Goal: Task Accomplishment & Management: Manage account settings

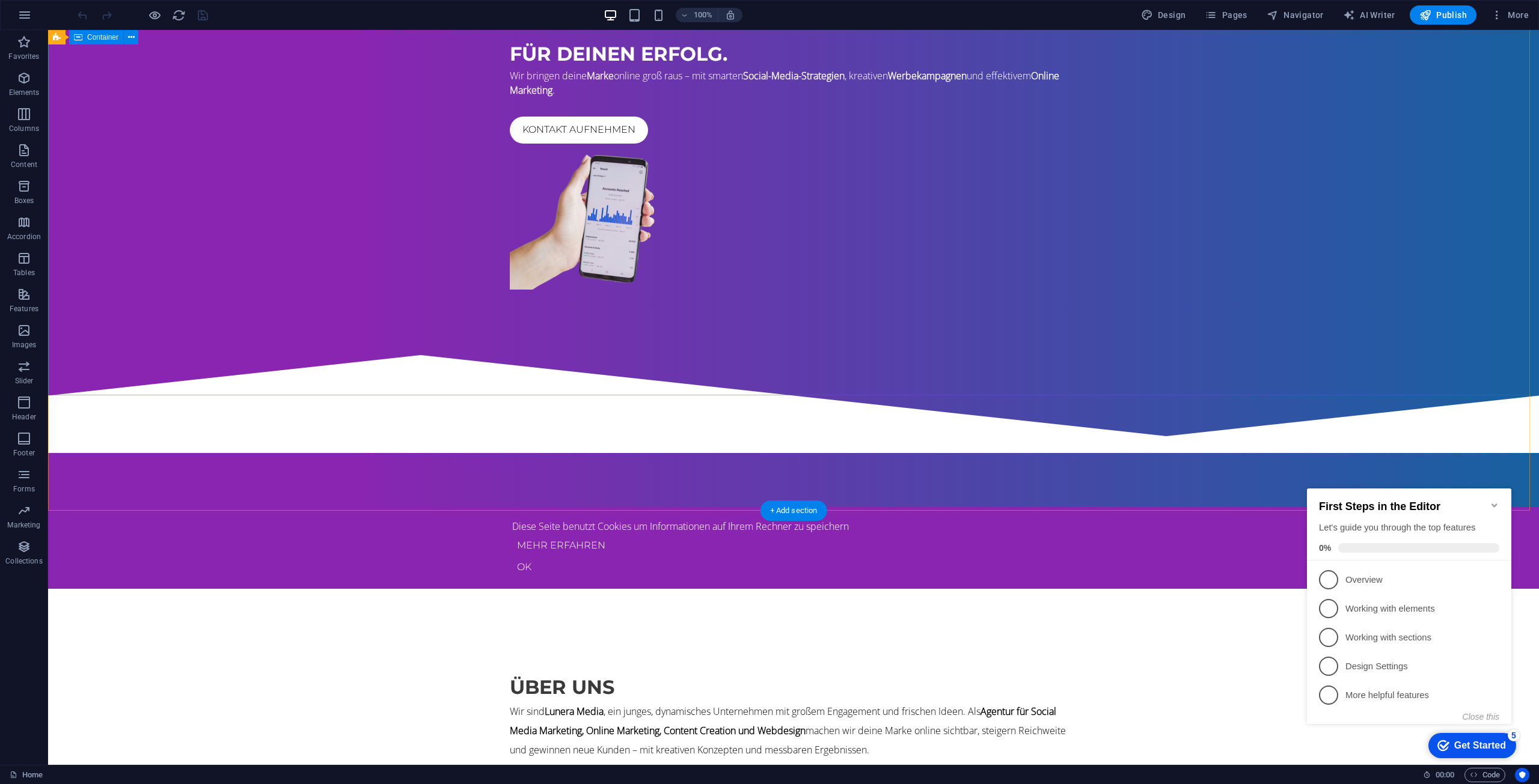
scroll to position [180, 0]
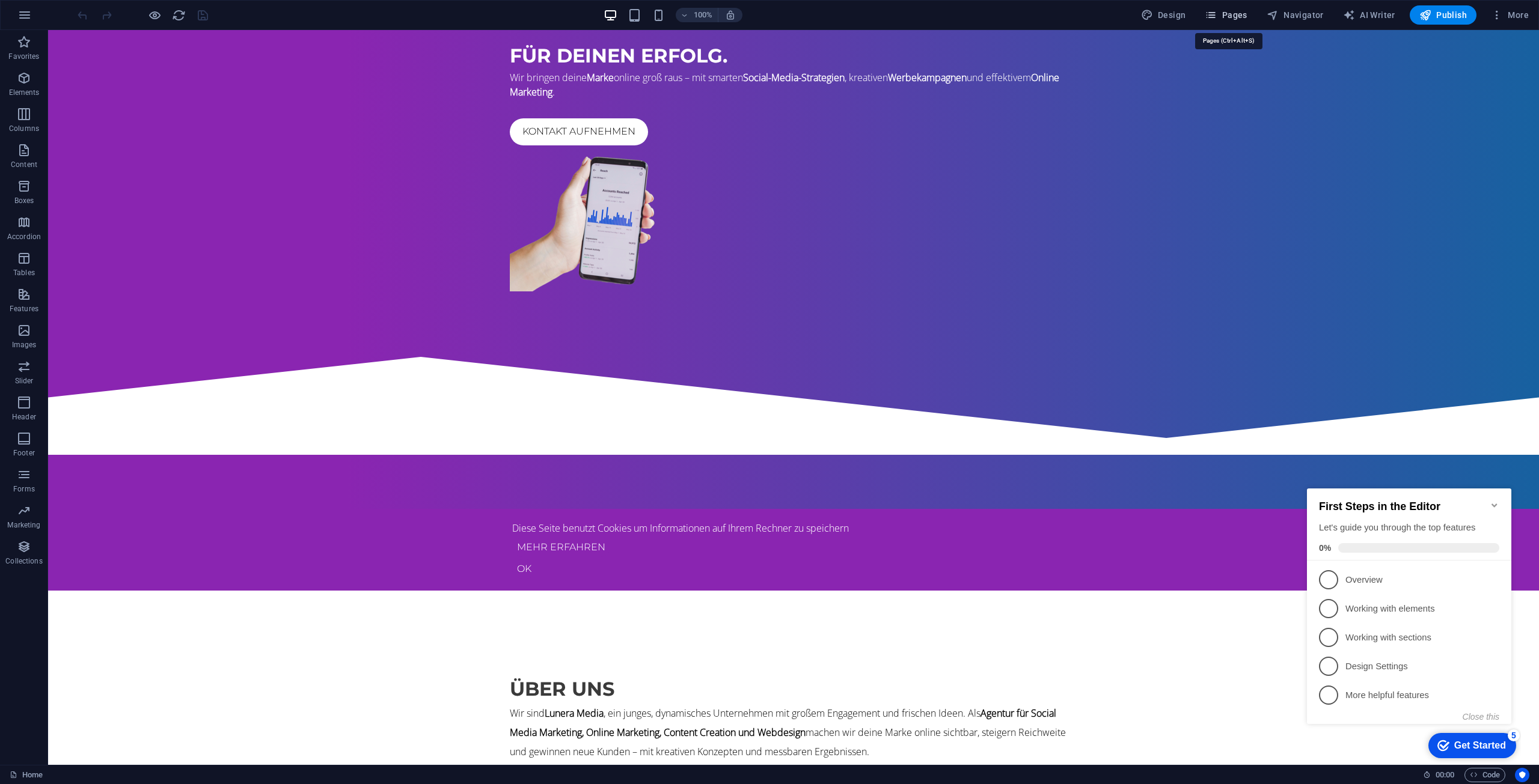
click at [1238, 20] on span "Pages" at bounding box center [1225, 15] width 42 height 12
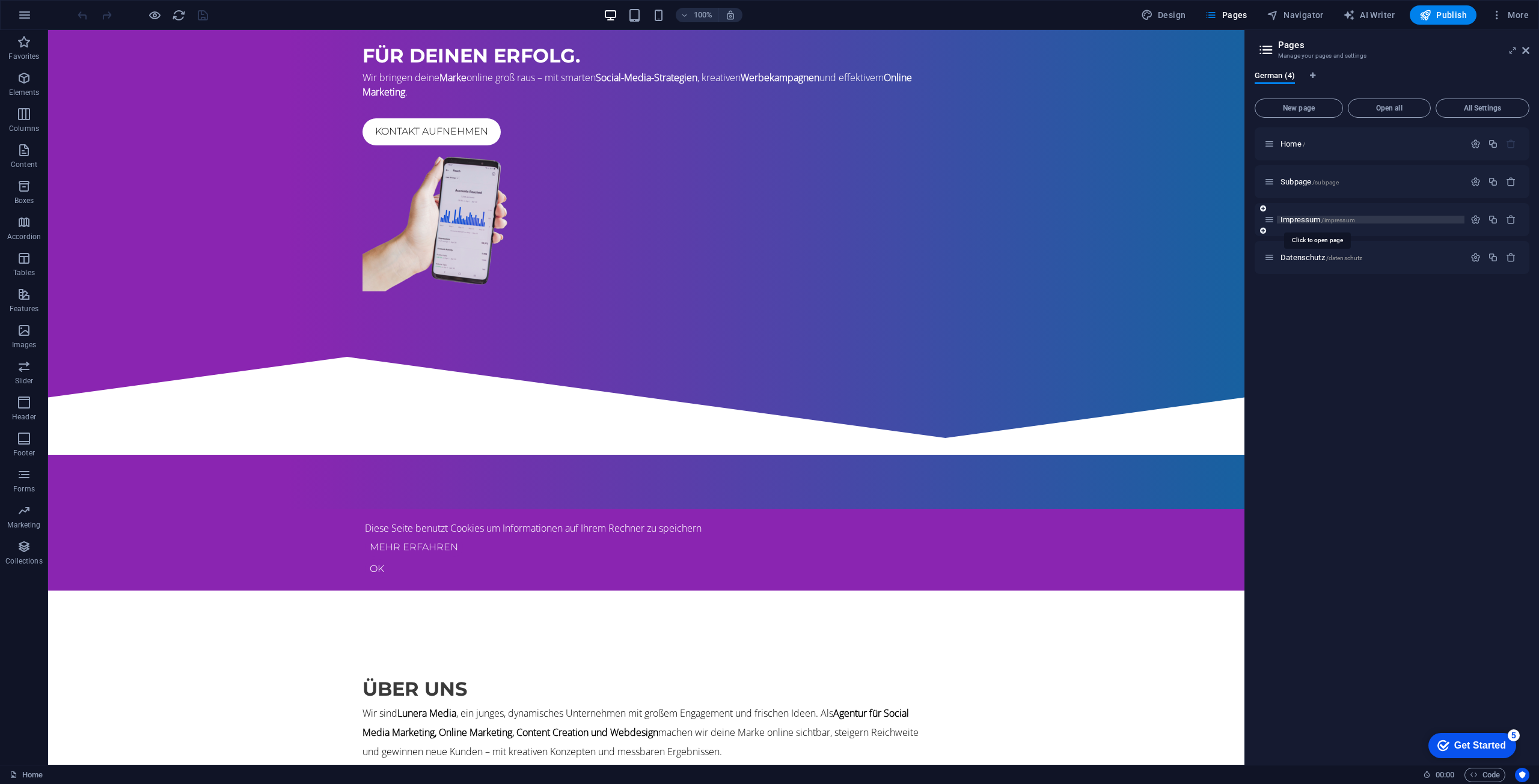
click at [1287, 216] on span "Impressum /impressum" at bounding box center [1317, 219] width 74 height 9
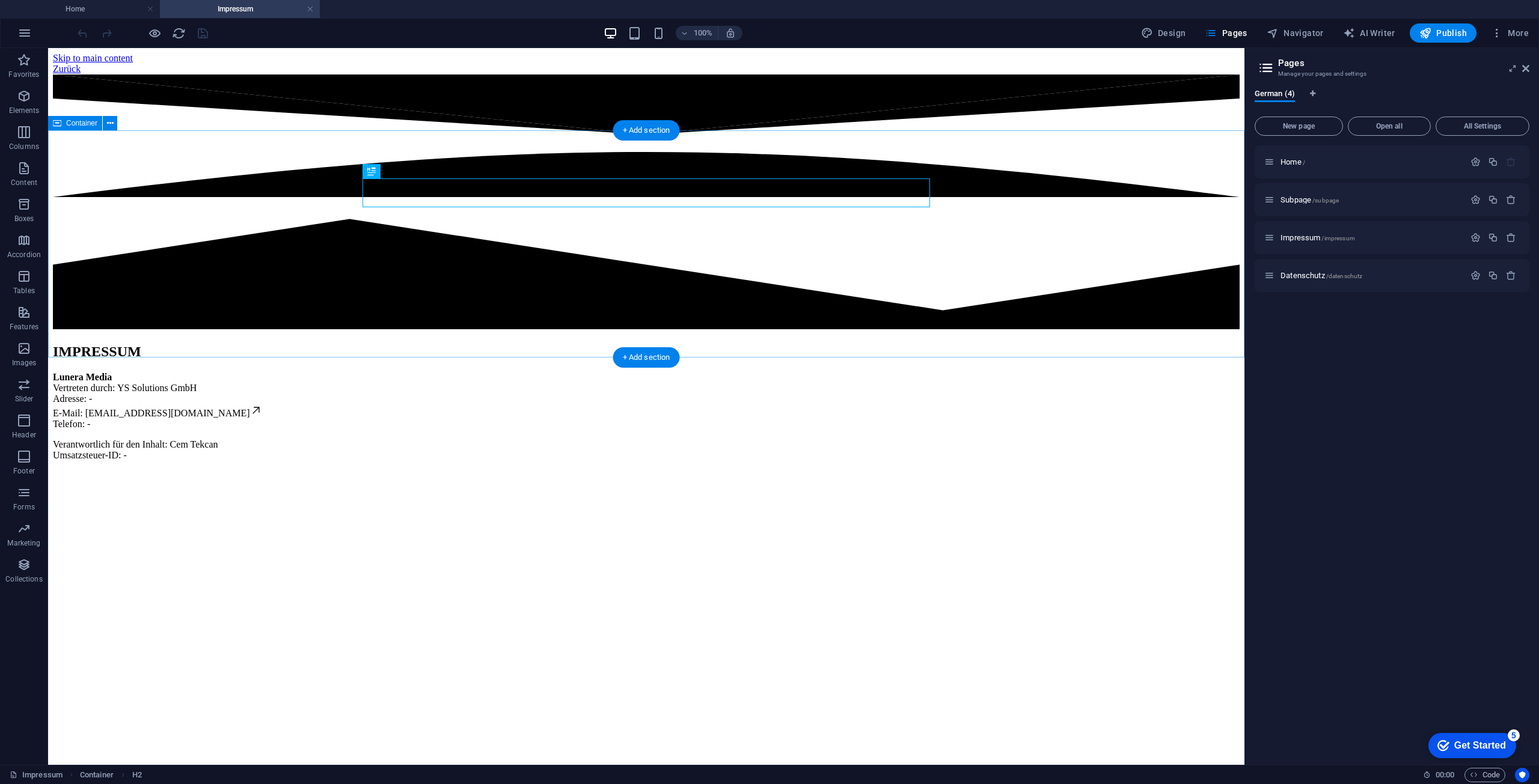
scroll to position [0, 0]
click at [1305, 236] on span "Impressum /impressum" at bounding box center [1317, 237] width 74 height 9
click at [1473, 238] on icon "button" at bounding box center [1475, 238] width 11 height 11
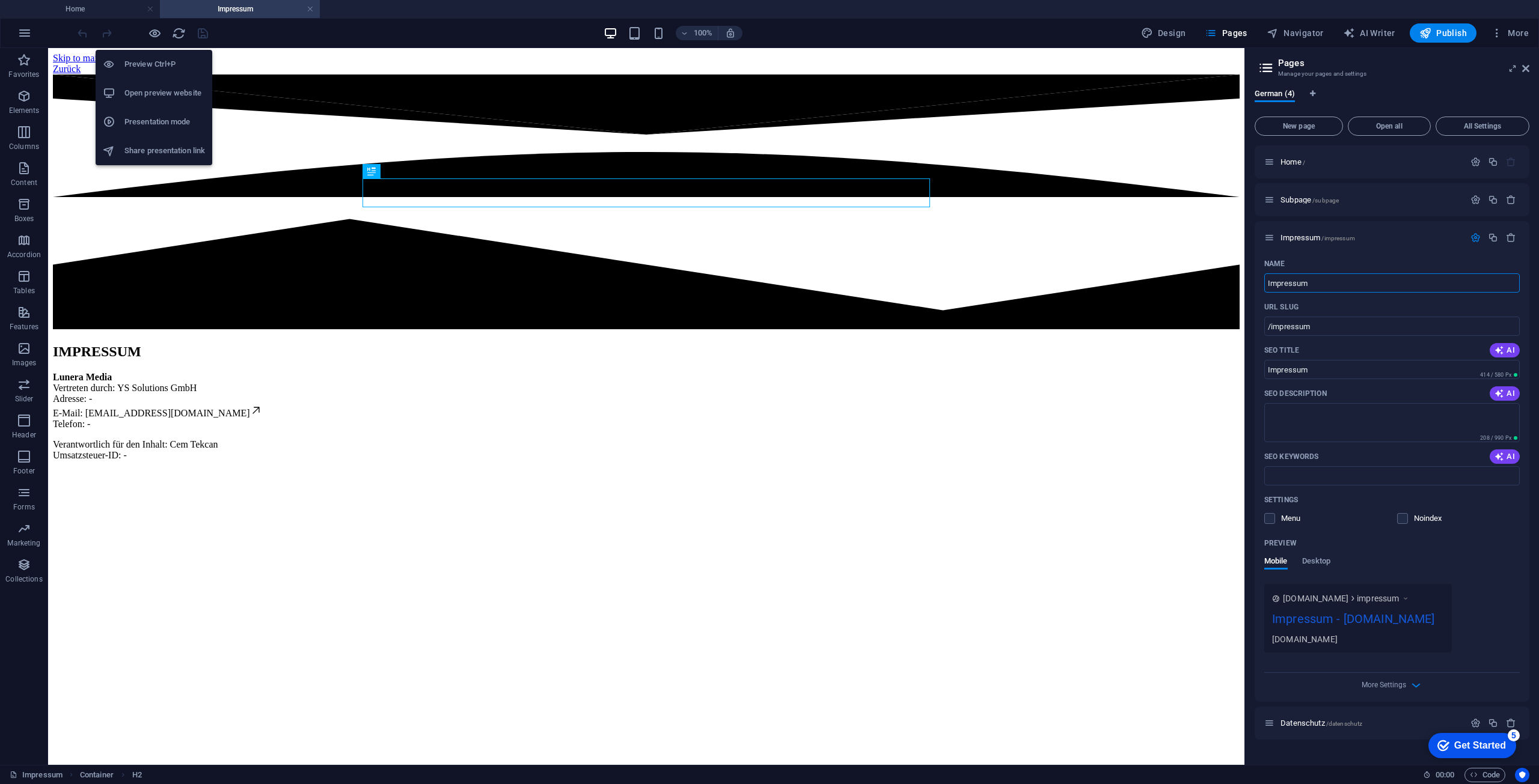
click at [158, 99] on h6 "Open preview website" at bounding box center [164, 93] width 81 height 15
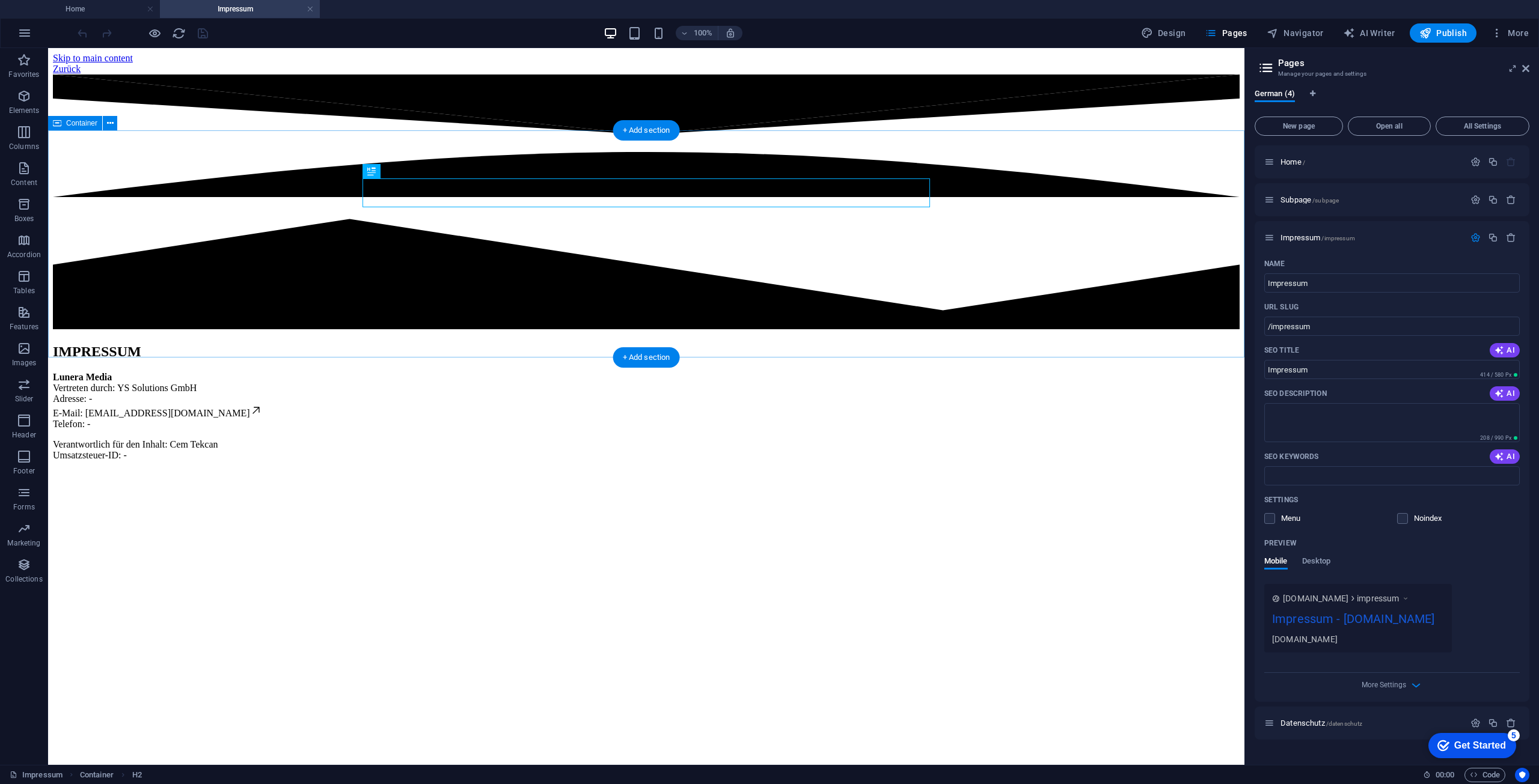
drag, startPoint x: 361, startPoint y: 200, endPoint x: 368, endPoint y: 193, distance: 9.9
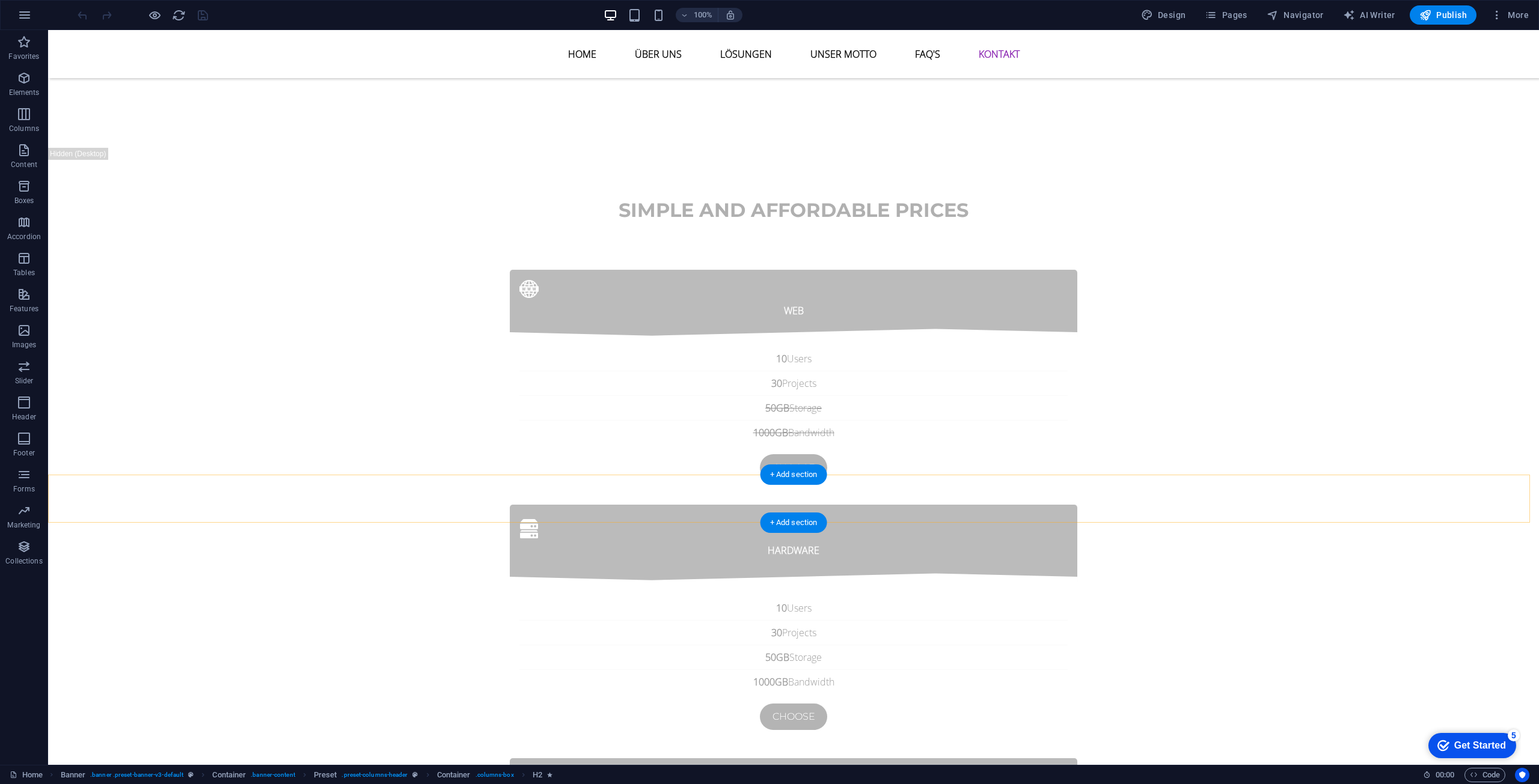
scroll to position [4560, 0]
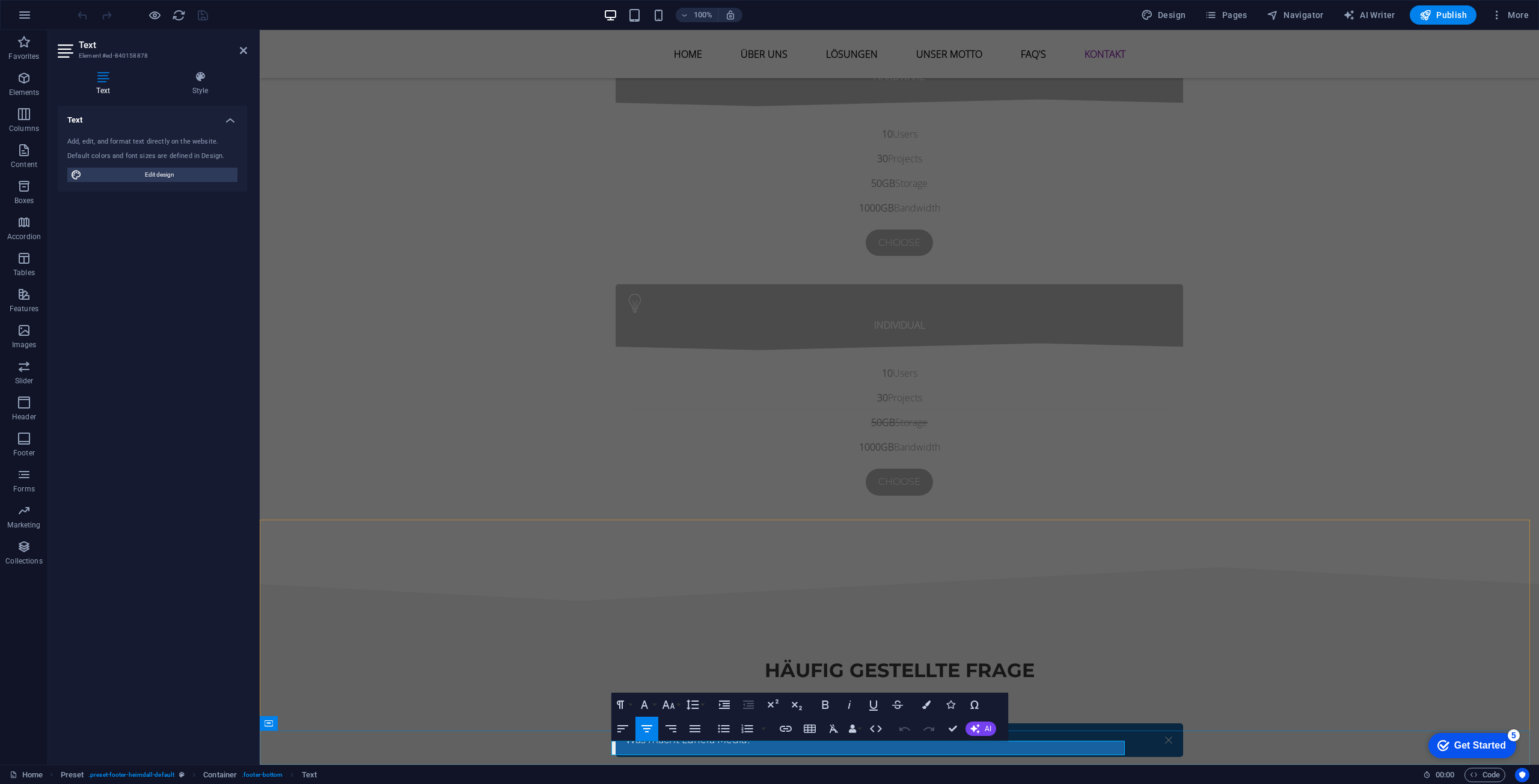
drag, startPoint x: 849, startPoint y: 749, endPoint x: 877, endPoint y: 747, distance: 28.1
drag, startPoint x: 894, startPoint y: 749, endPoint x: 845, endPoint y: 751, distance: 49.0
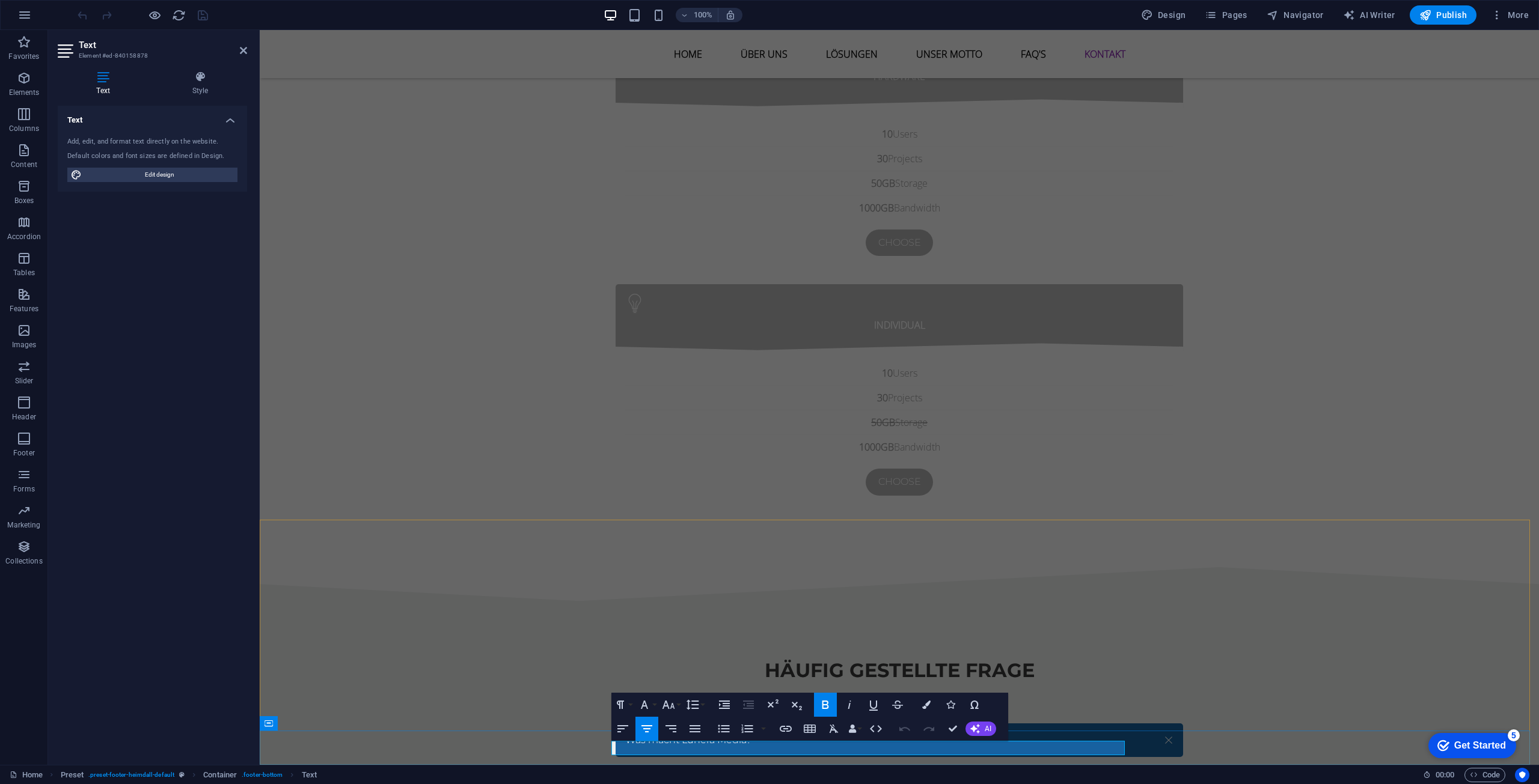
drag, startPoint x: 846, startPoint y: 750, endPoint x: 896, endPoint y: 751, distance: 50.0
click at [787, 731] on icon "button" at bounding box center [785, 728] width 12 height 6
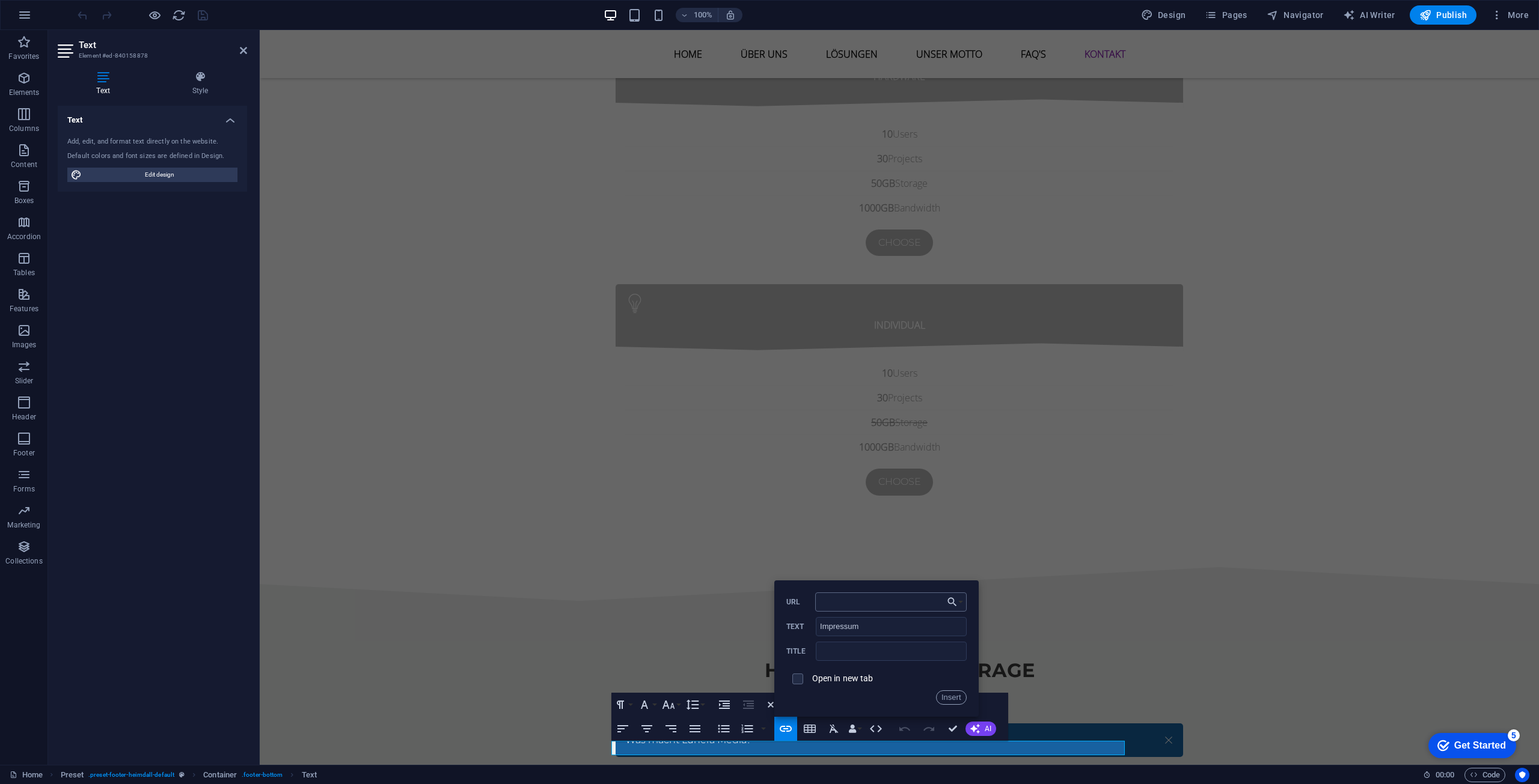
click at [851, 602] on input "URL" at bounding box center [890, 602] width 151 height 20
click at [953, 608] on icon "button" at bounding box center [952, 602] width 12 height 15
click at [931, 640] on p "Subpage" at bounding box center [908, 641] width 47 height 18
click at [962, 604] on button "Choose Link" at bounding box center [955, 602] width 23 height 20
click at [919, 660] on p "Impressum" at bounding box center [913, 659] width 58 height 18
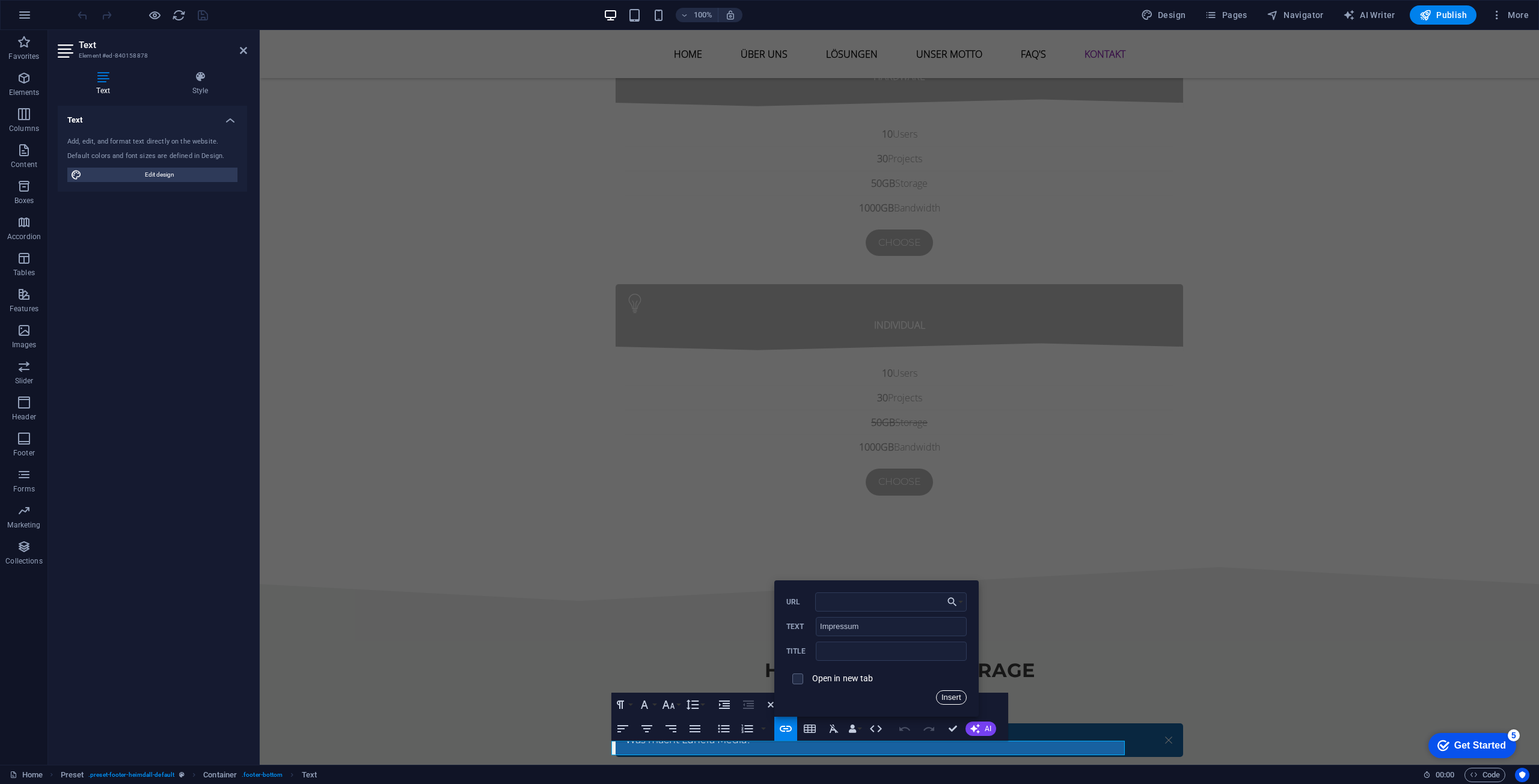
click at [948, 700] on button "Insert" at bounding box center [952, 697] width 31 height 15
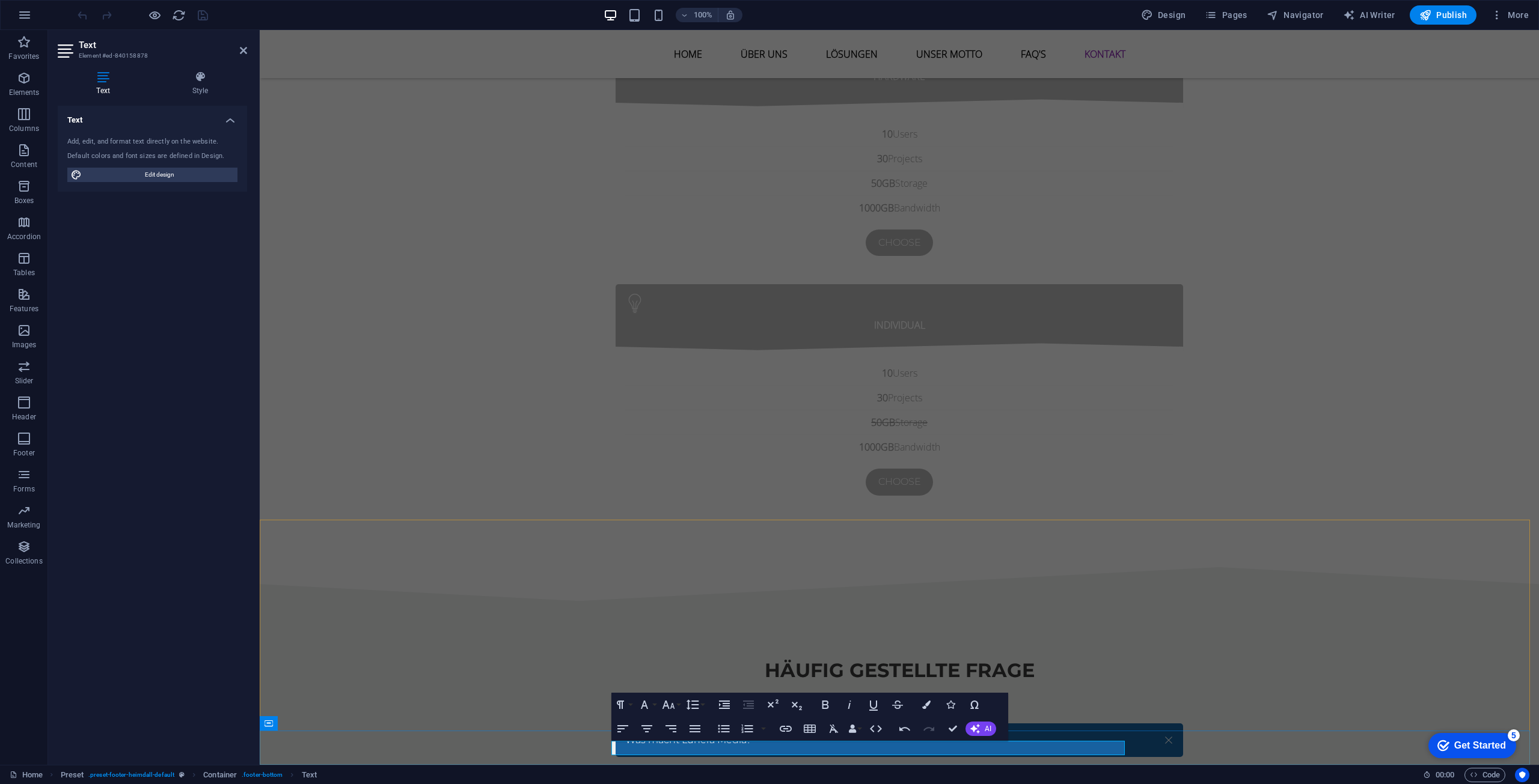
drag, startPoint x: 965, startPoint y: 749, endPoint x: 908, endPoint y: 753, distance: 57.1
type input "Datenschutz"
click at [785, 731] on icon "button" at bounding box center [786, 729] width 15 height 15
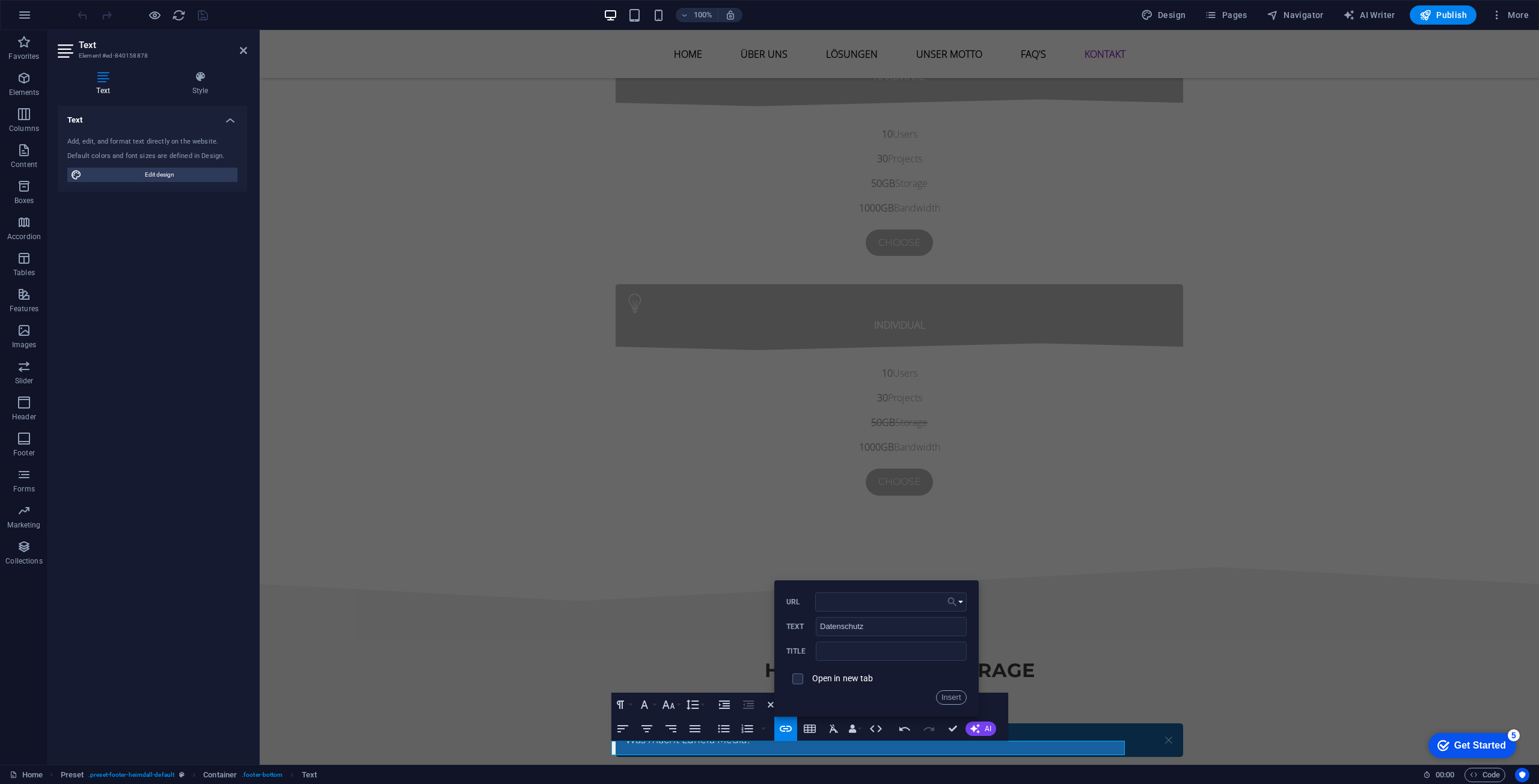
click at [958, 604] on button "Choose Link" at bounding box center [955, 602] width 23 height 20
click at [923, 678] on p "Datenschutz" at bounding box center [916, 677] width 63 height 18
click at [959, 700] on button "Insert" at bounding box center [952, 697] width 31 height 15
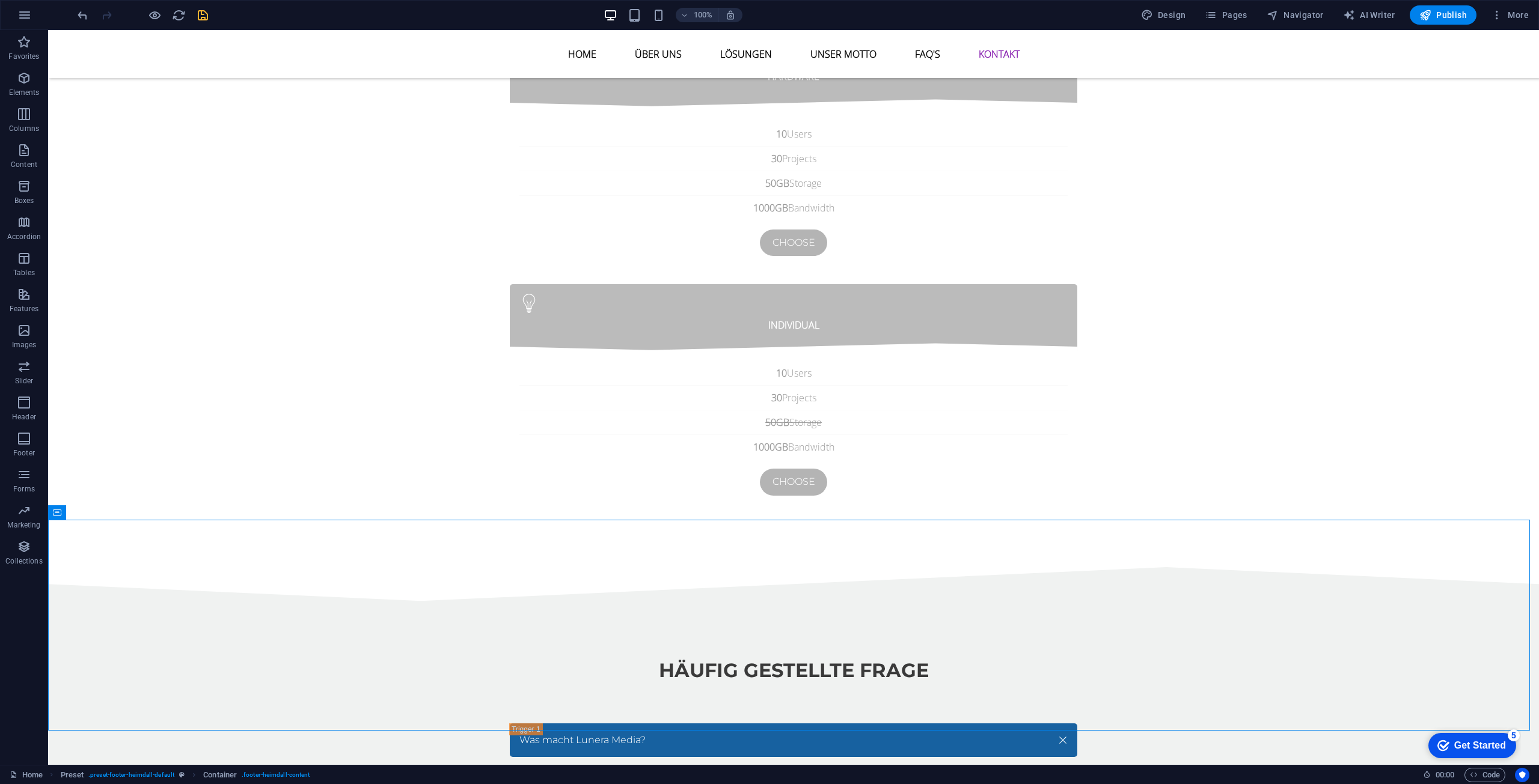
click at [207, 22] on div at bounding box center [142, 16] width 135 height 20
click at [202, 20] on icon "save" at bounding box center [203, 15] width 14 height 14
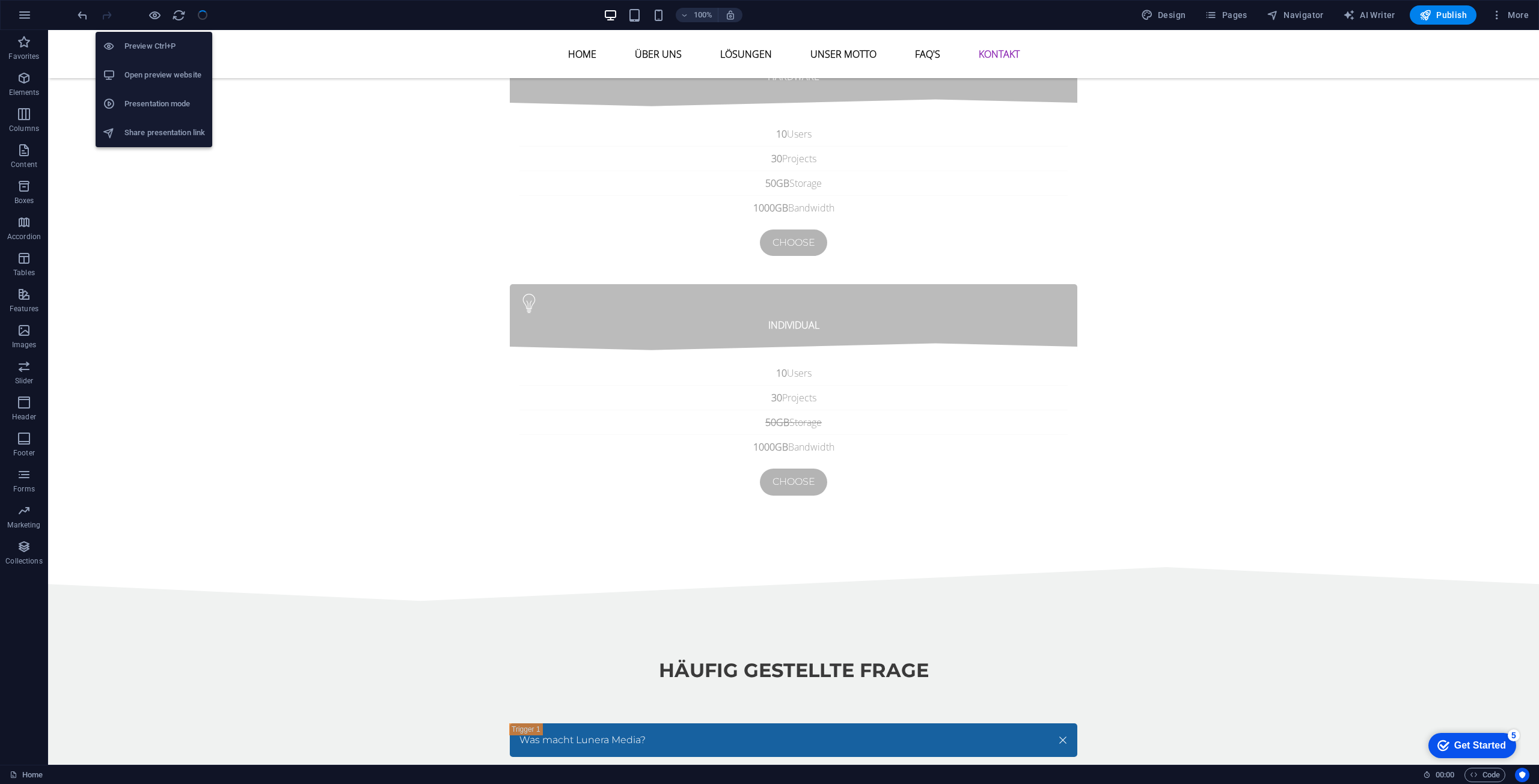
click at [163, 78] on h6 "Open preview website" at bounding box center [164, 75] width 81 height 15
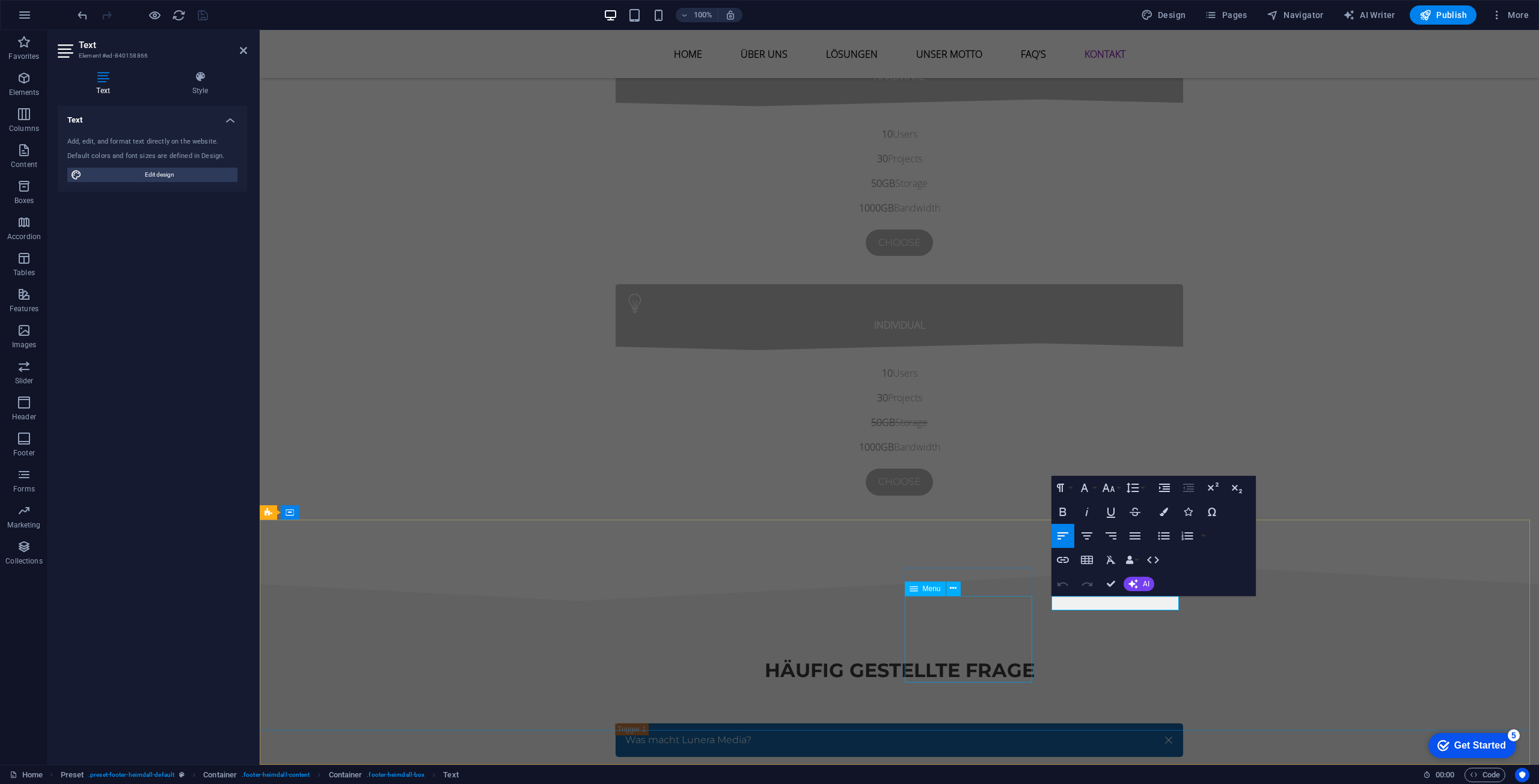
drag, startPoint x: 1162, startPoint y: 604, endPoint x: 984, endPoint y: 603, distance: 178.0
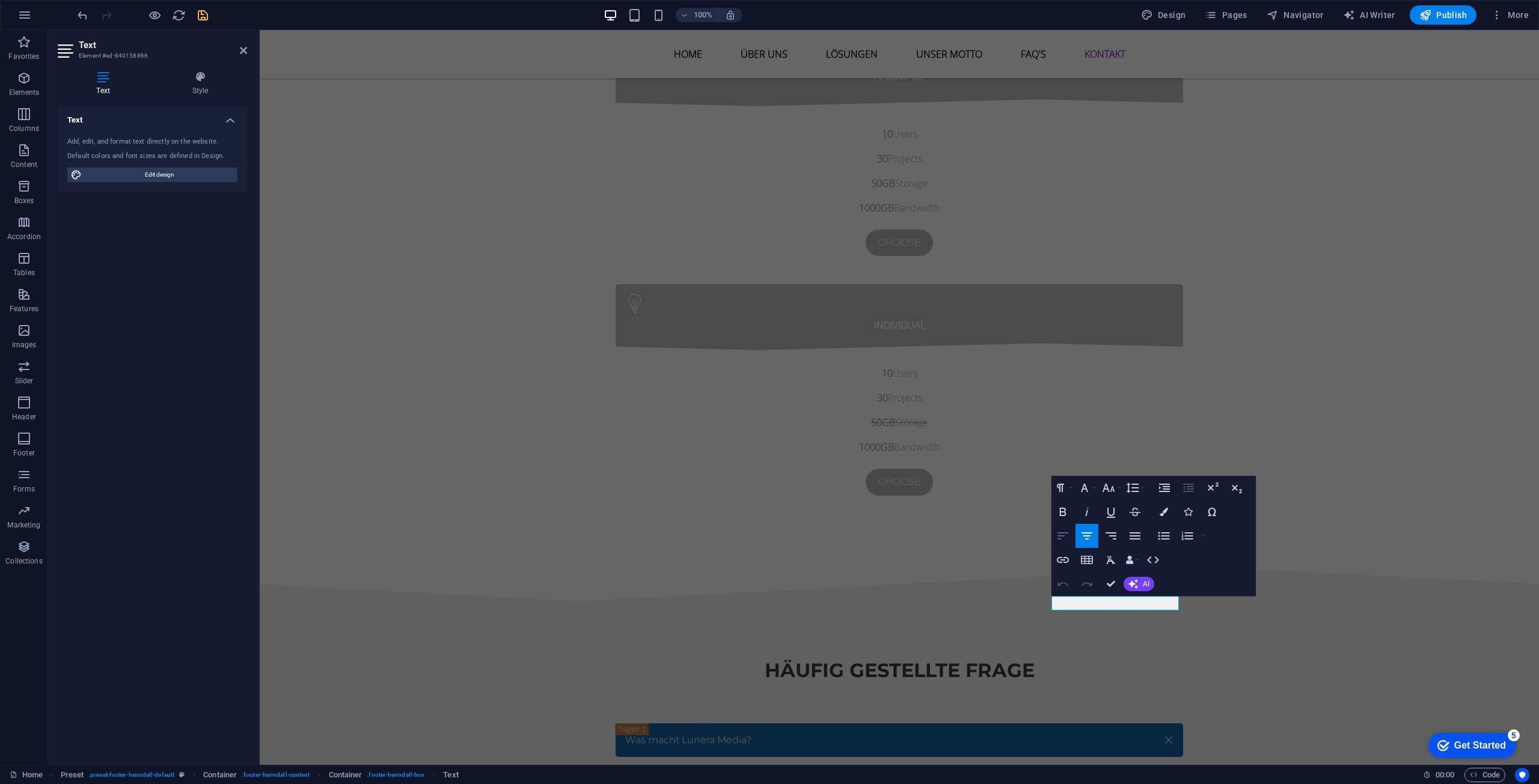
click at [1055, 532] on icon "button" at bounding box center [1063, 536] width 15 height 15
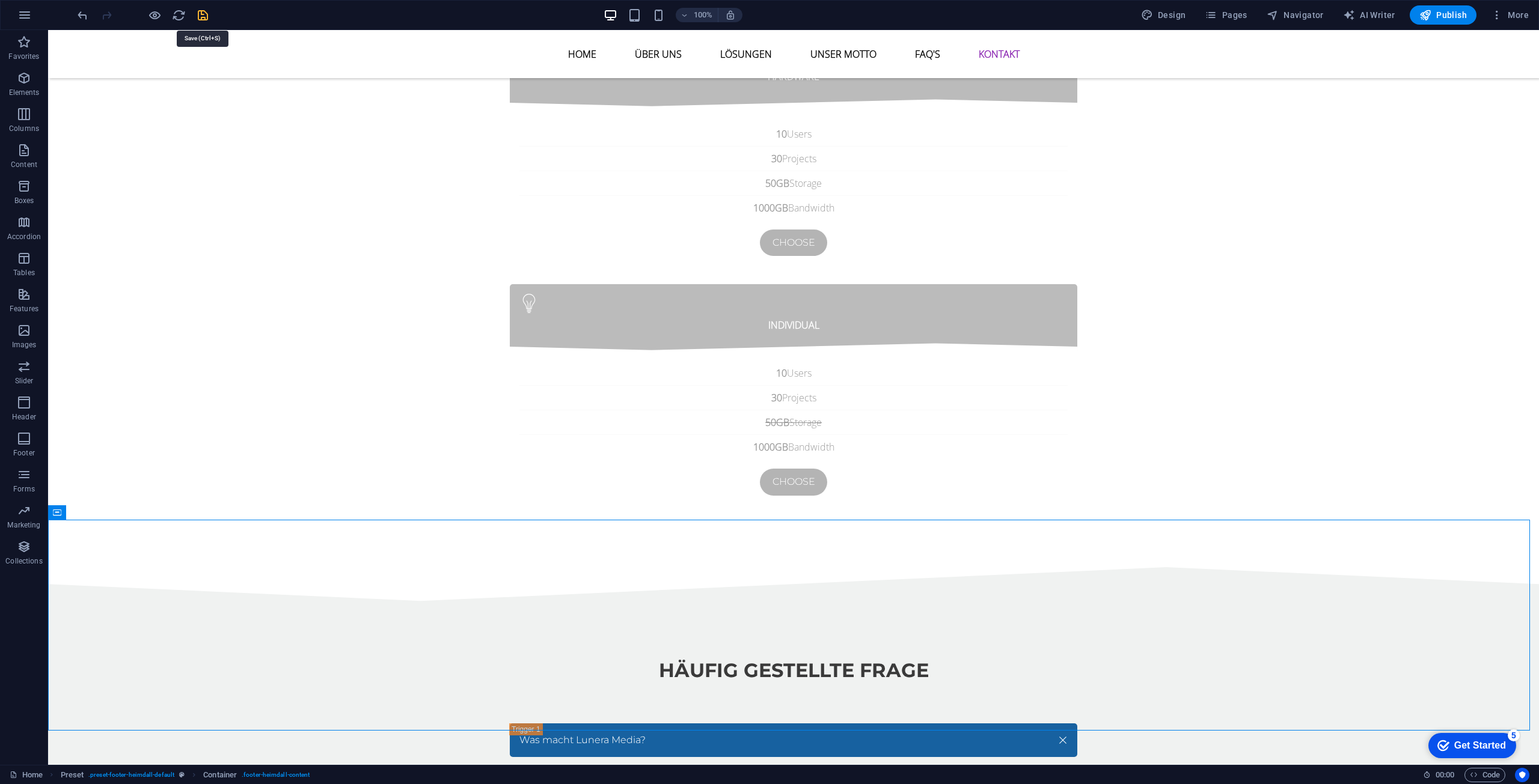
click at [207, 13] on icon "save" at bounding box center [203, 15] width 14 height 14
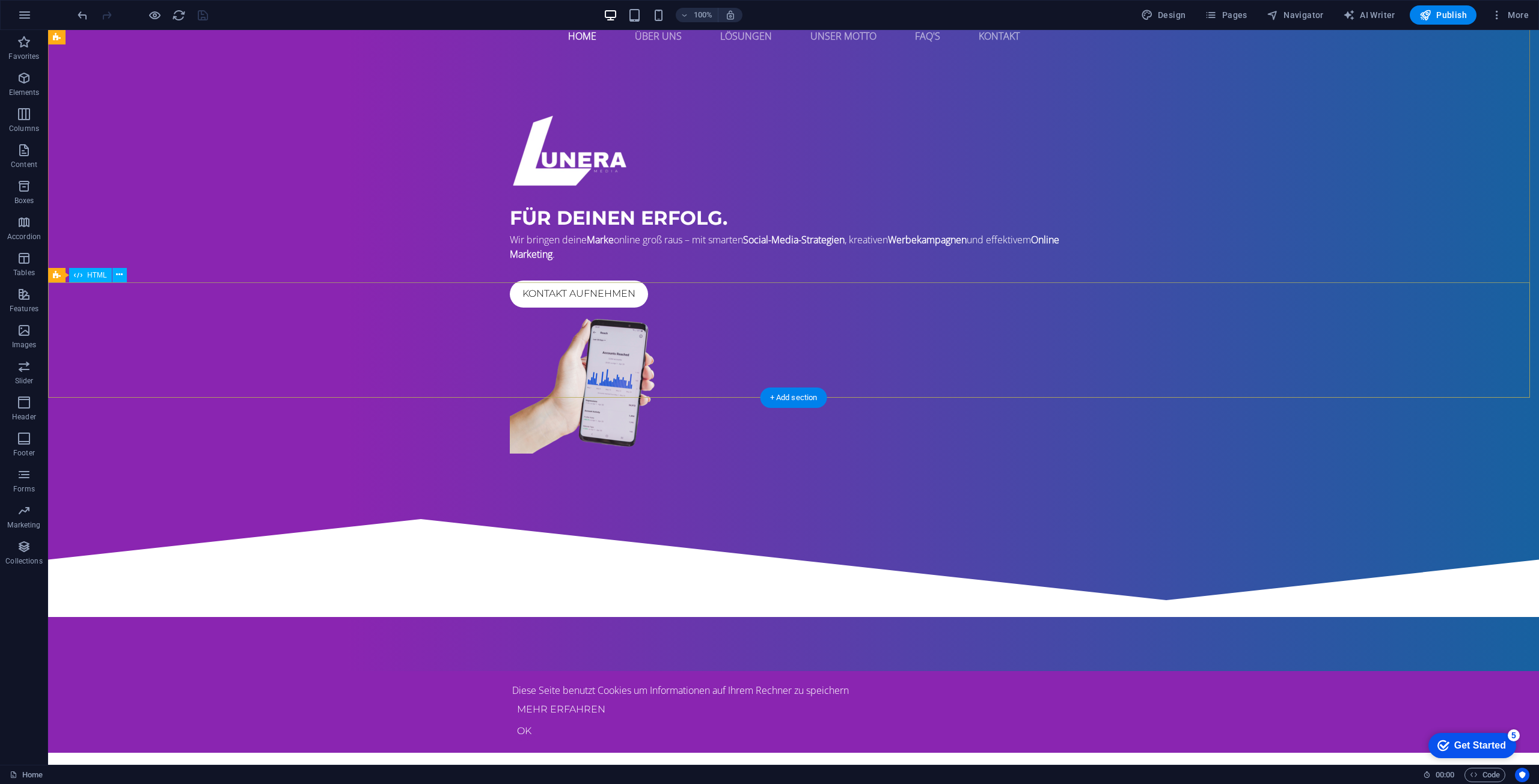
scroll to position [0, 0]
